Goal: Transaction & Acquisition: Purchase product/service

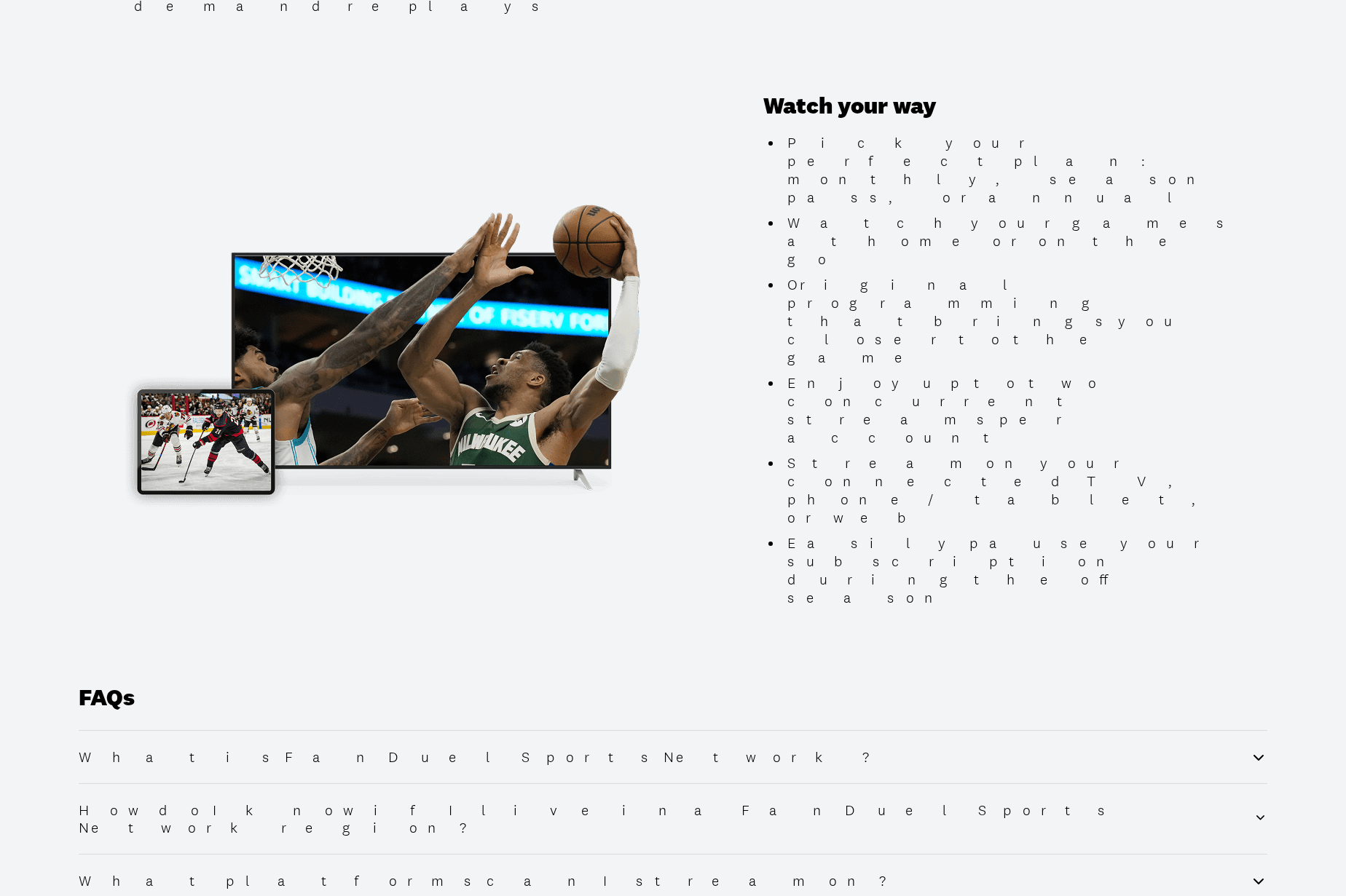
scroll to position [1529, 0]
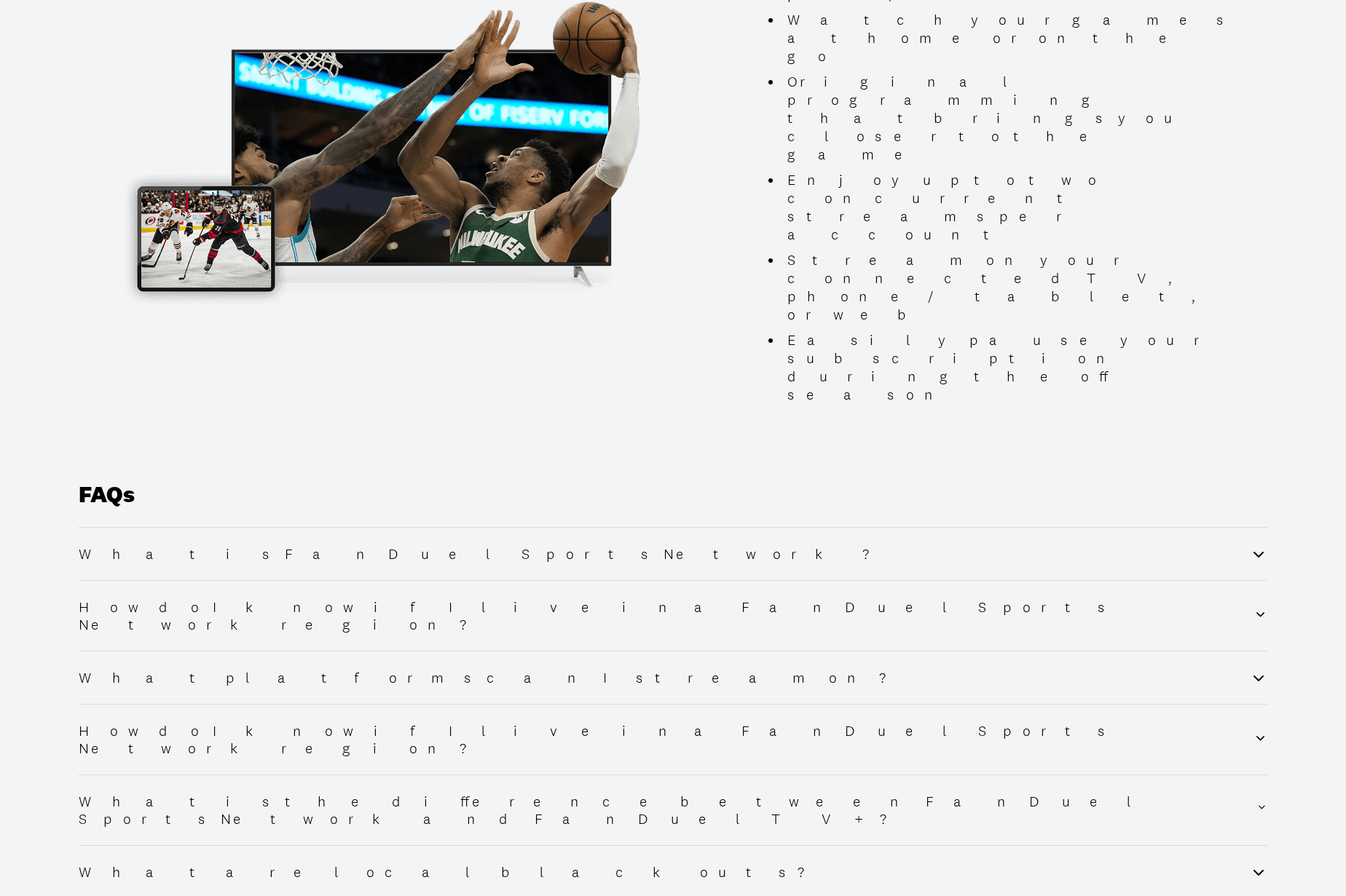
click at [1263, 669] on icon at bounding box center [1258, 677] width 17 height 17
click at [1262, 674] on icon at bounding box center [1258, 677] width 10 height 6
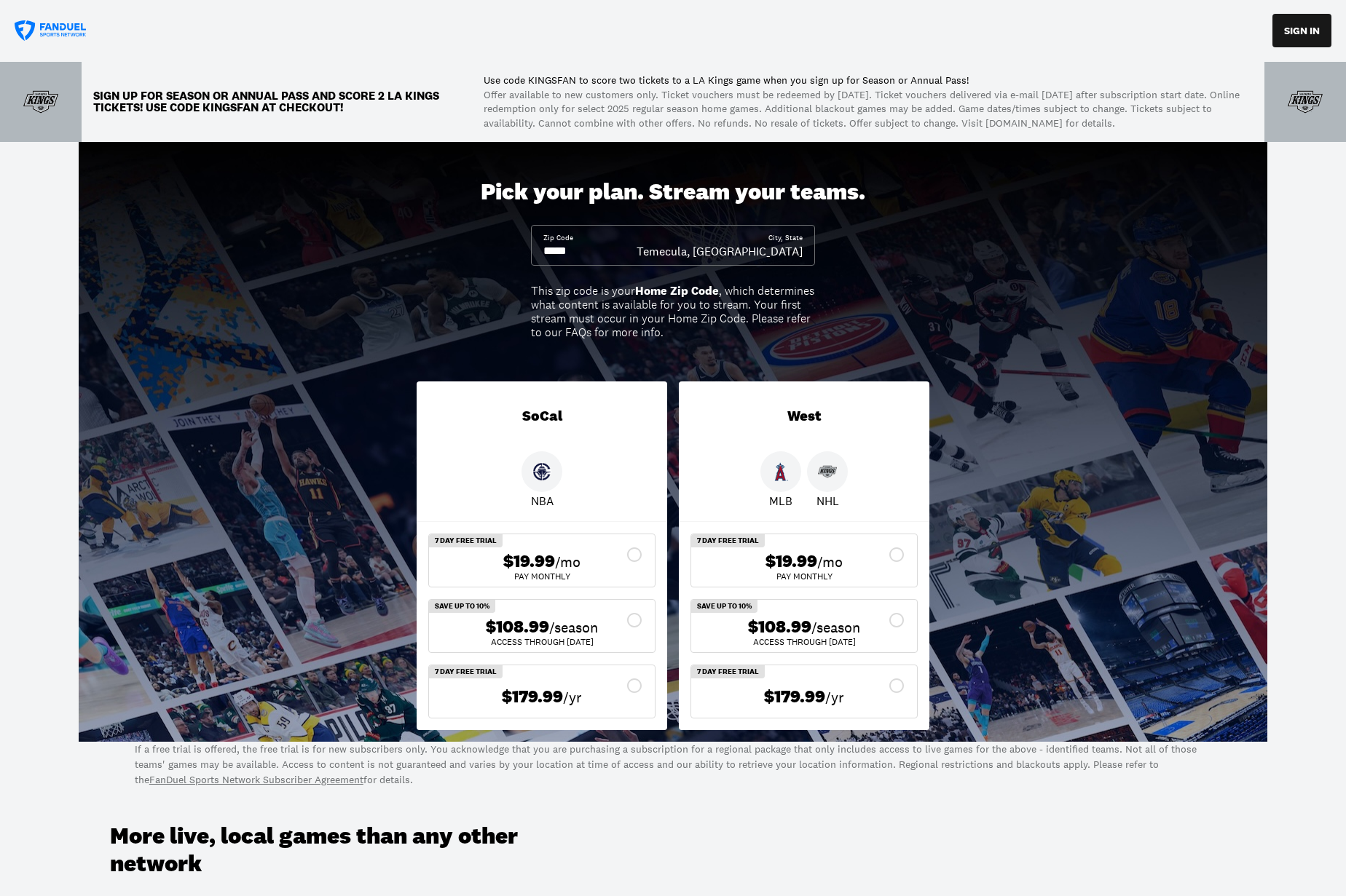
scroll to position [0, 0]
click at [601, 256] on input at bounding box center [589, 251] width 94 height 16
